Goal: Information Seeking & Learning: Learn about a topic

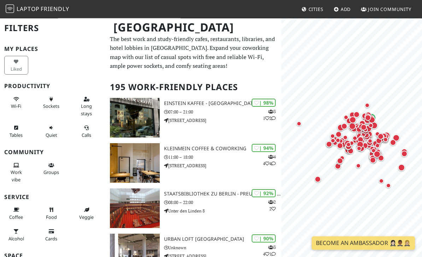
scroll to position [1, 0]
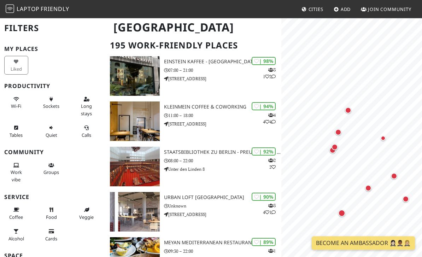
click at [350, 113] on div "Map marker" at bounding box center [348, 110] width 6 height 6
click at [338, 131] on div "Map marker" at bounding box center [338, 132] width 6 height 6
click at [384, 135] on div "Map marker" at bounding box center [383, 138] width 14 height 14
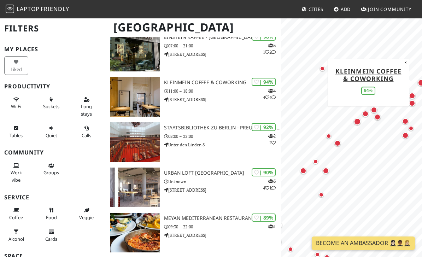
scroll to position [79, 0]
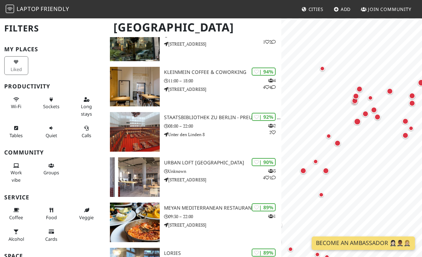
click at [229, 112] on div "| 92% 2 2 Staatsbibliothek zu Berlin - Preußischer Kulturbesitz 08:00 – 22:00 U…" at bounding box center [222, 132] width 117 height 40
click at [223, 117] on h3 "Staatsbibliothek zu Berlin - Preußischer Kulturbesitz" at bounding box center [222, 118] width 117 height 6
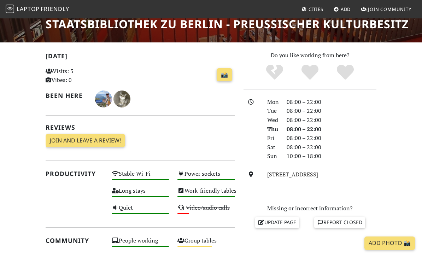
scroll to position [122, 0]
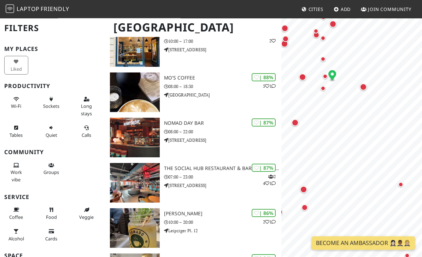
scroll to position [395, 0]
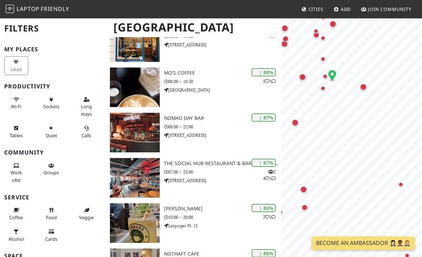
click at [199, 137] on p "Budapester Straße 40" at bounding box center [222, 135] width 117 height 7
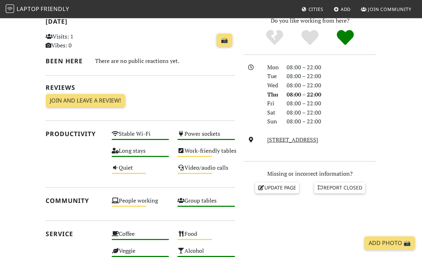
scroll to position [158, 0]
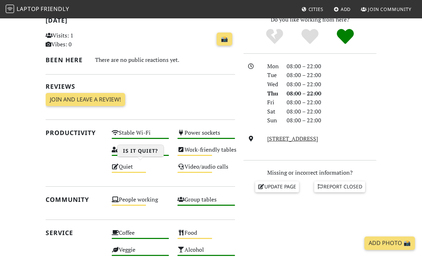
click at [131, 165] on div "Quiet Medium" at bounding box center [141, 170] width 66 height 17
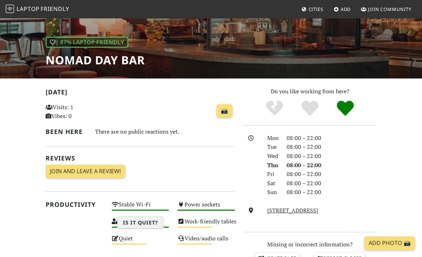
scroll to position [0, 0]
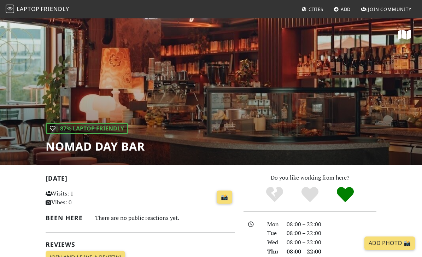
click at [26, 8] on span "Laptop" at bounding box center [28, 9] width 23 height 8
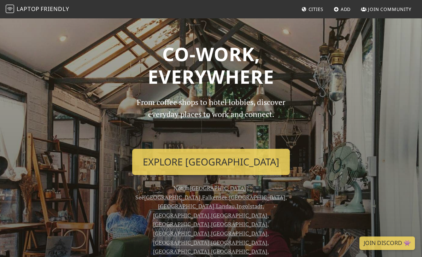
click at [243, 168] on link "Explore [GEOGRAPHIC_DATA]" at bounding box center [211, 162] width 158 height 26
click at [210, 165] on link "Explore [GEOGRAPHIC_DATA]" at bounding box center [211, 162] width 158 height 26
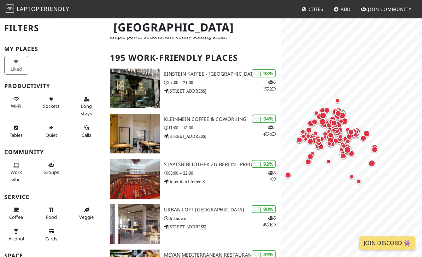
scroll to position [32, 0]
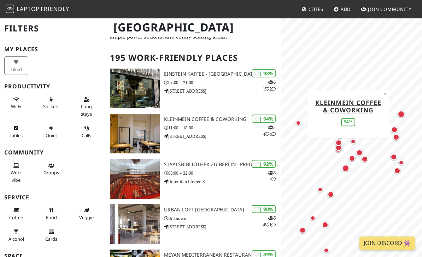
click at [381, 99] on link "KleinMein Coffee & Coworking" at bounding box center [348, 106] width 66 height 16
click at [386, 97] on button "×" at bounding box center [385, 94] width 7 height 8
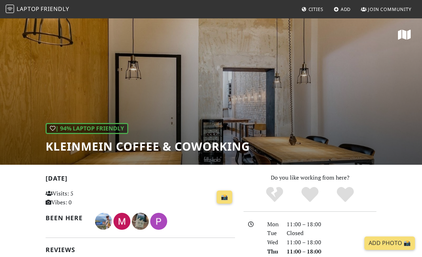
click at [36, 10] on span "Laptop" at bounding box center [28, 9] width 23 height 8
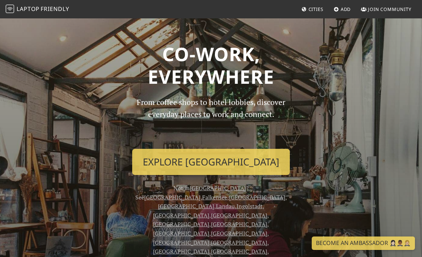
click at [231, 166] on link "Explore Berlin" at bounding box center [211, 162] width 158 height 26
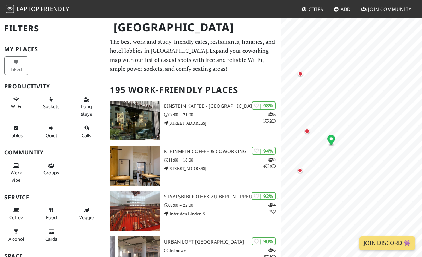
click at [306, 130] on div "Map marker" at bounding box center [307, 131] width 5 height 5
click at [300, 172] on div "Map marker" at bounding box center [300, 170] width 5 height 5
click at [303, 71] on div "Map marker" at bounding box center [301, 74] width 14 height 14
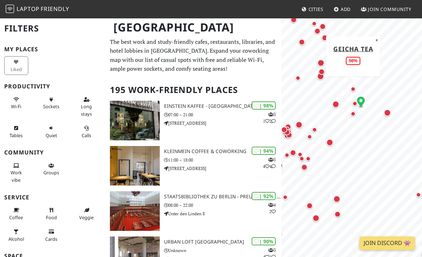
click at [335, 100] on div "Map marker" at bounding box center [336, 104] width 14 height 14
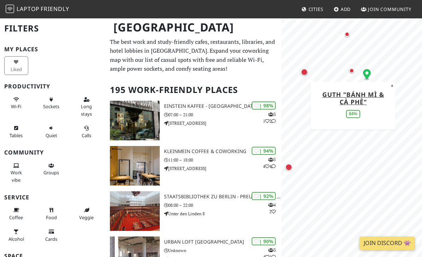
click at [305, 70] on div "Map marker" at bounding box center [304, 72] width 7 height 7
